Goal: Obtain resource: Download file/media

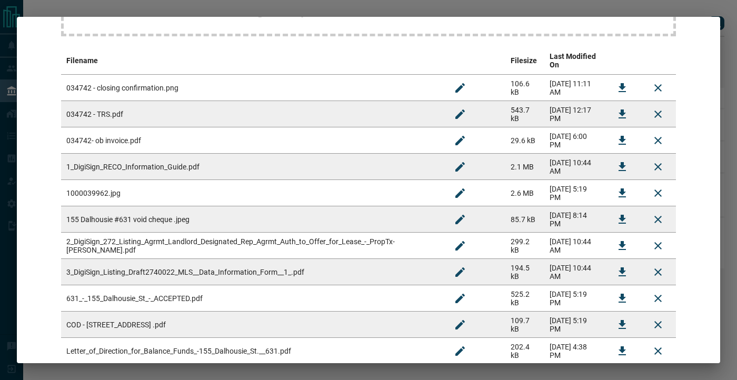
scroll to position [246, 0]
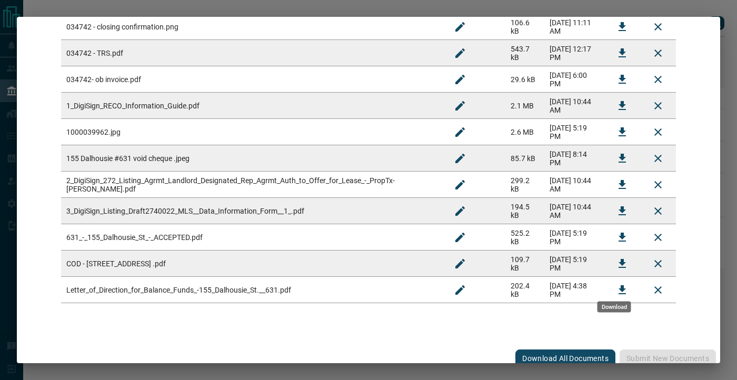
click at [619, 285] on icon "Download" at bounding box center [622, 289] width 7 height 9
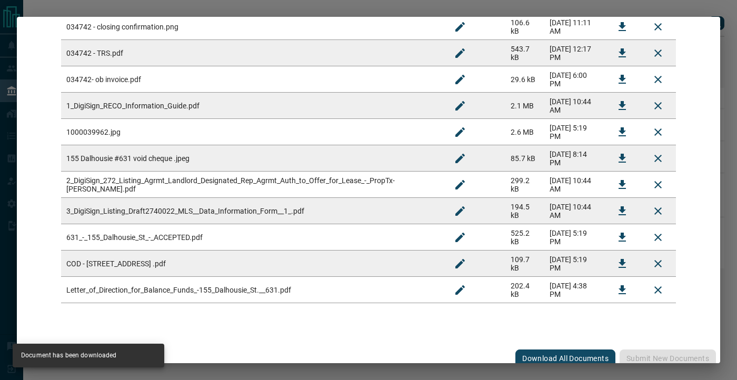
click at [686, 152] on div "Drag & Drop files here, or click to select files Filename Filesize Last Modifie…" at bounding box center [368, 86] width 678 height 497
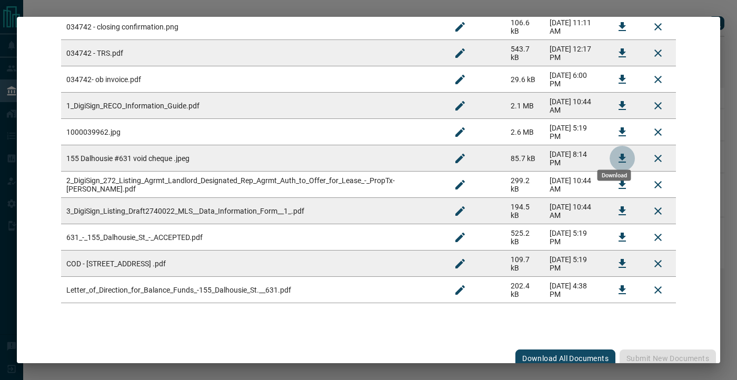
click at [619, 154] on icon "Download" at bounding box center [622, 158] width 7 height 9
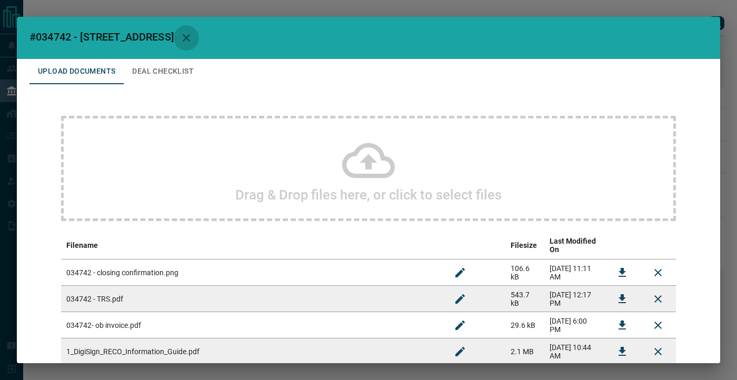
click at [193, 32] on icon "button" at bounding box center [186, 38] width 13 height 13
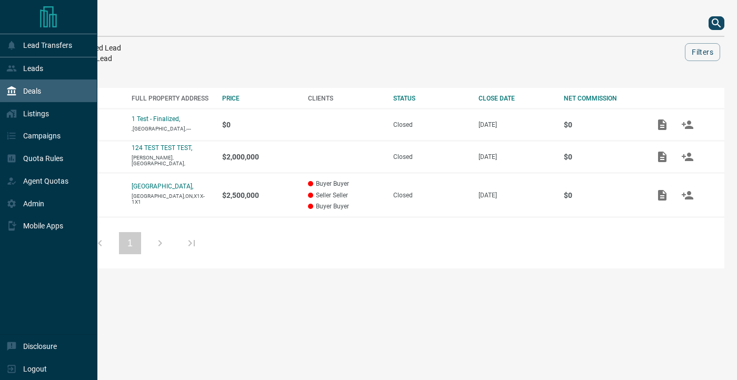
click at [15, 93] on icon at bounding box center [11, 90] width 9 height 9
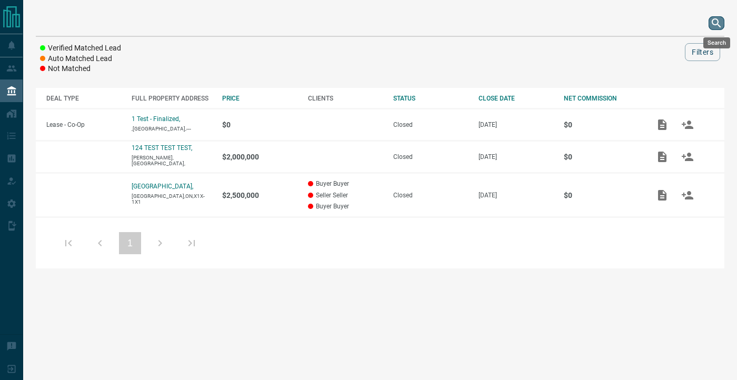
click at [720, 21] on icon "search button" at bounding box center [716, 23] width 13 height 13
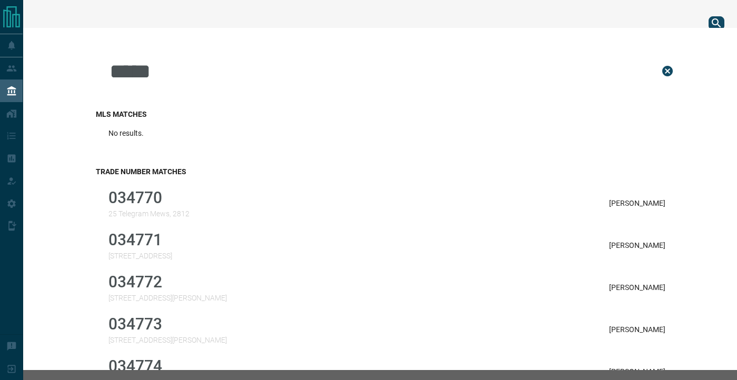
click at [276, 39] on div "***** MLS Matches No results. Trade Number Matches 034770 25 Telegram Mews, [GE…" at bounding box center [368, 199] width 737 height 342
click at [213, 61] on input "*****" at bounding box center [376, 71] width 536 height 53
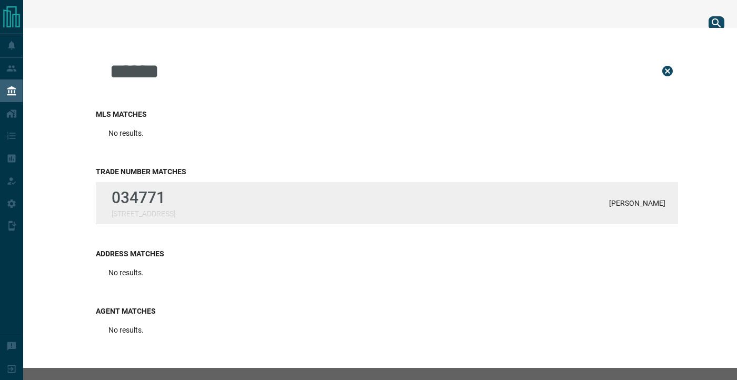
type input "******"
click at [163, 205] on p "034771" at bounding box center [144, 198] width 64 height 18
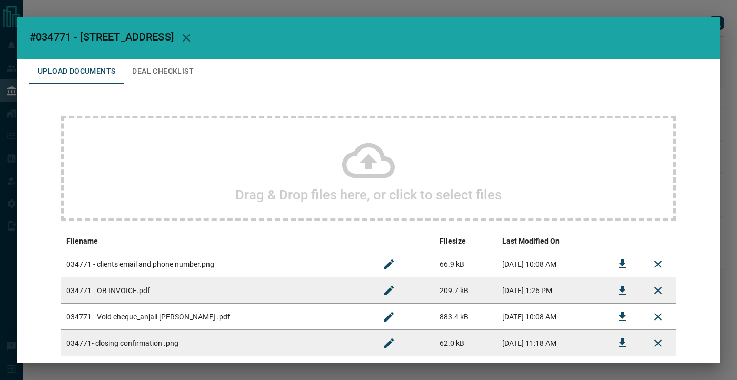
click at [155, 76] on button "Deal Checklist" at bounding box center [163, 71] width 78 height 25
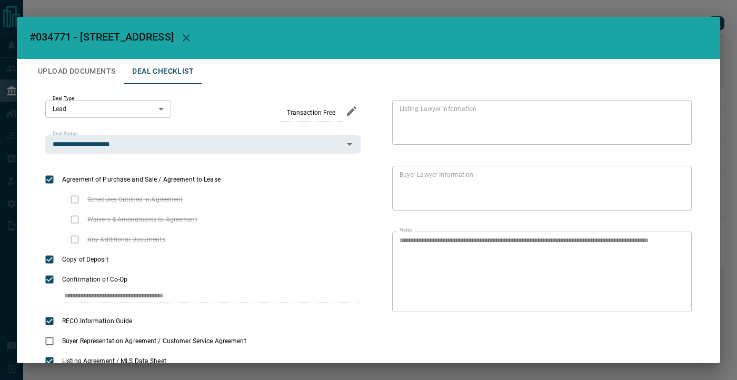
click at [91, 71] on button "Upload Documents" at bounding box center [76, 71] width 94 height 25
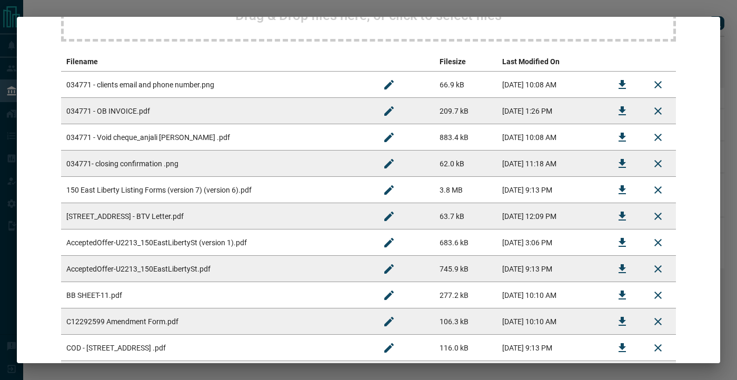
scroll to position [179, 0]
click at [616, 140] on icon "Download" at bounding box center [622, 138] width 13 height 13
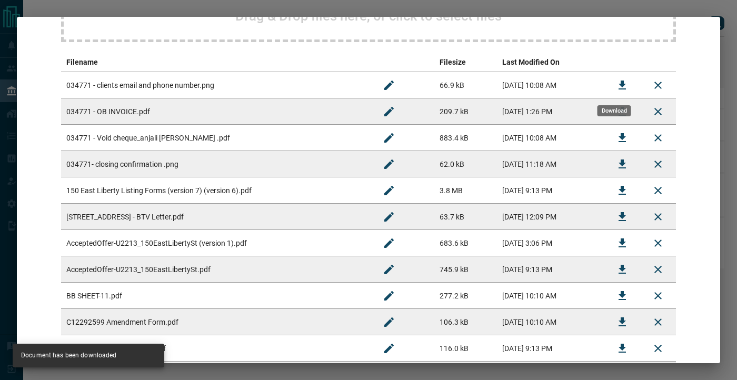
click at [616, 86] on icon "Download" at bounding box center [622, 85] width 13 height 13
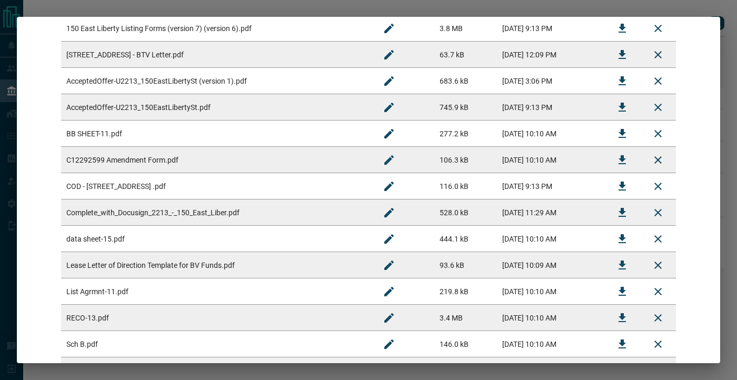
scroll to position [345, 0]
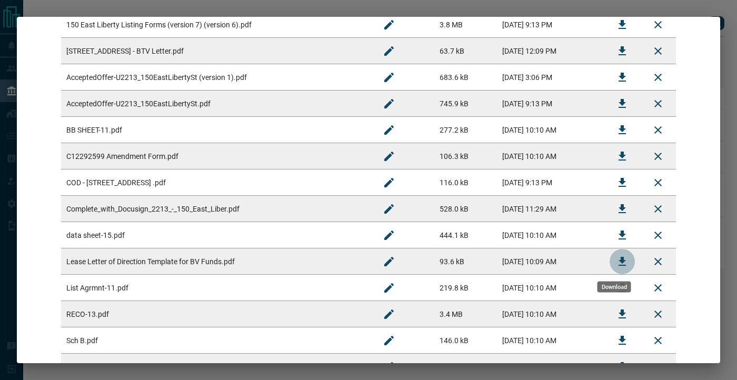
click at [616, 261] on icon "Download" at bounding box center [622, 261] width 13 height 13
